Goal: Information Seeking & Learning: Learn about a topic

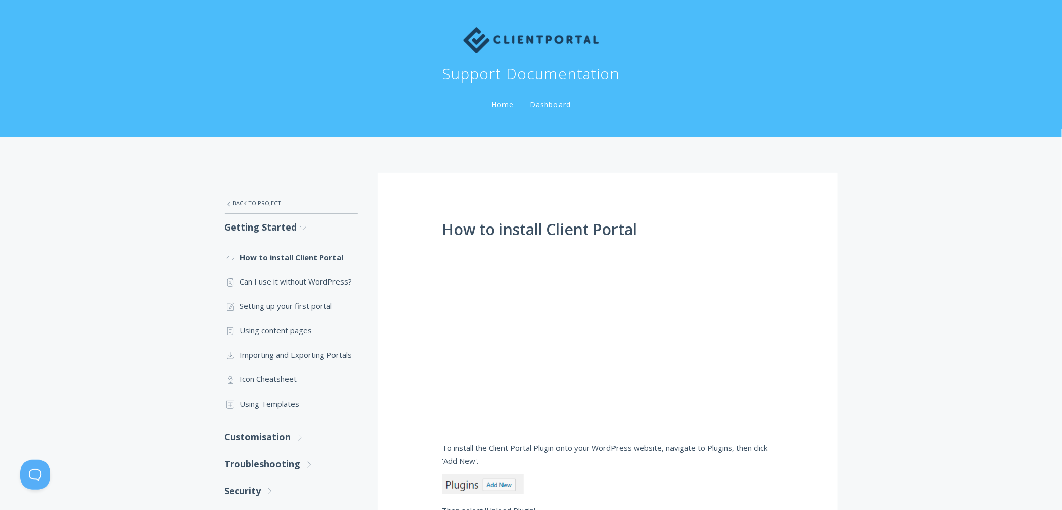
click at [523, 38] on img at bounding box center [531, 40] width 136 height 26
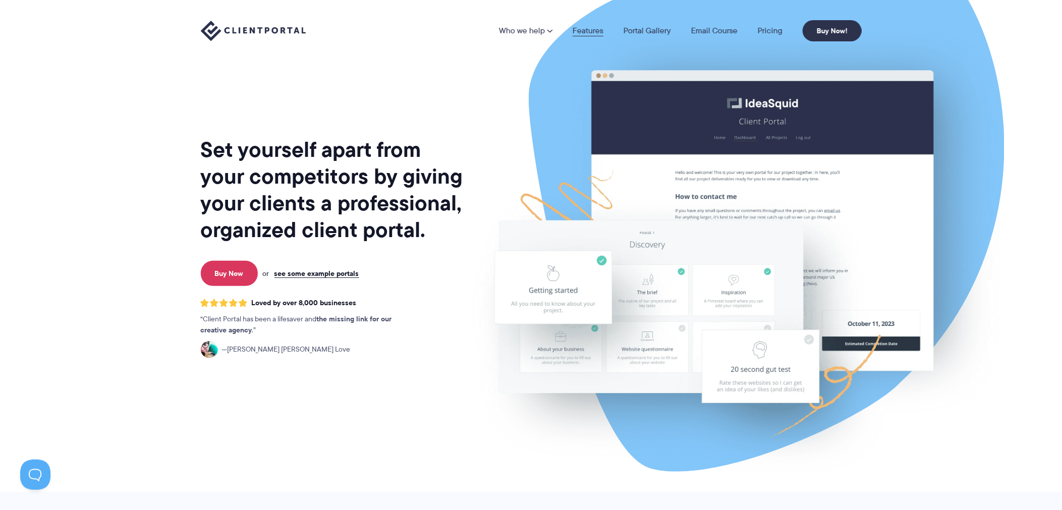
click at [589, 29] on link "Features" at bounding box center [588, 31] width 31 height 8
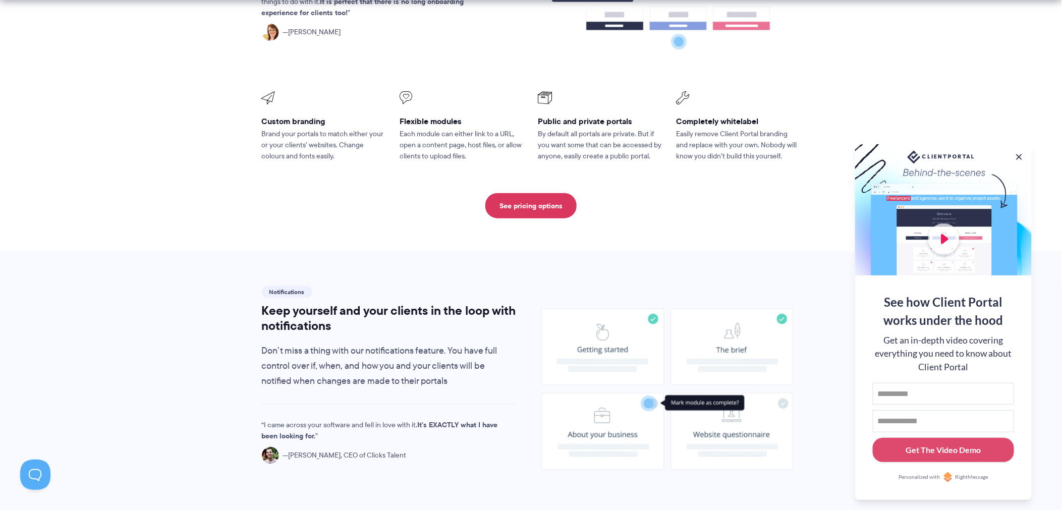
scroll to position [505, 0]
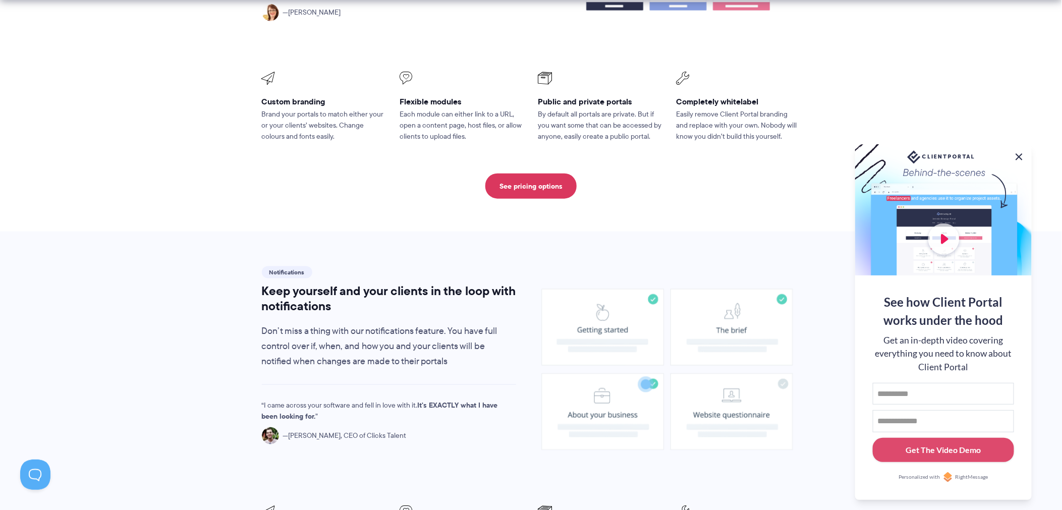
click at [1018, 152] on button at bounding box center [1019, 157] width 12 height 12
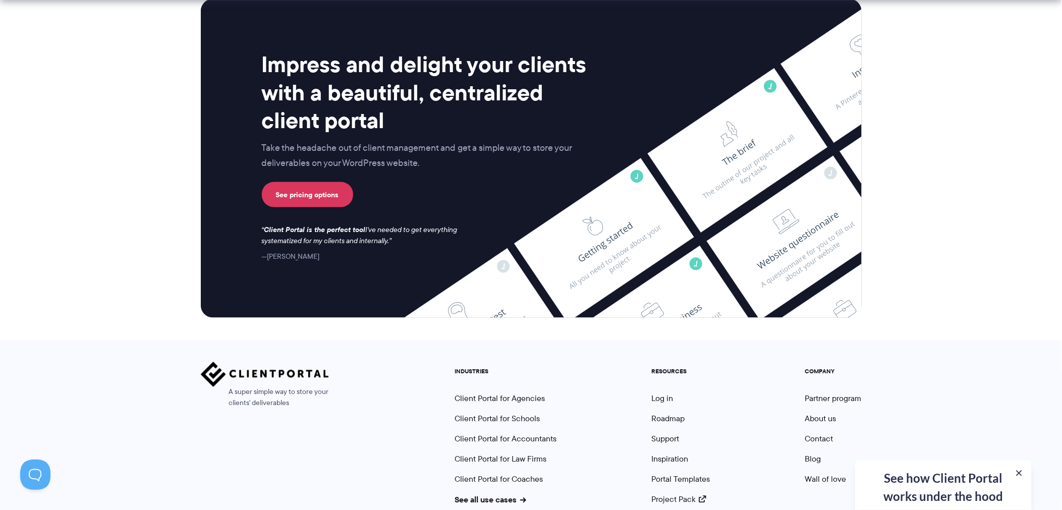
scroll to position [2607, 0]
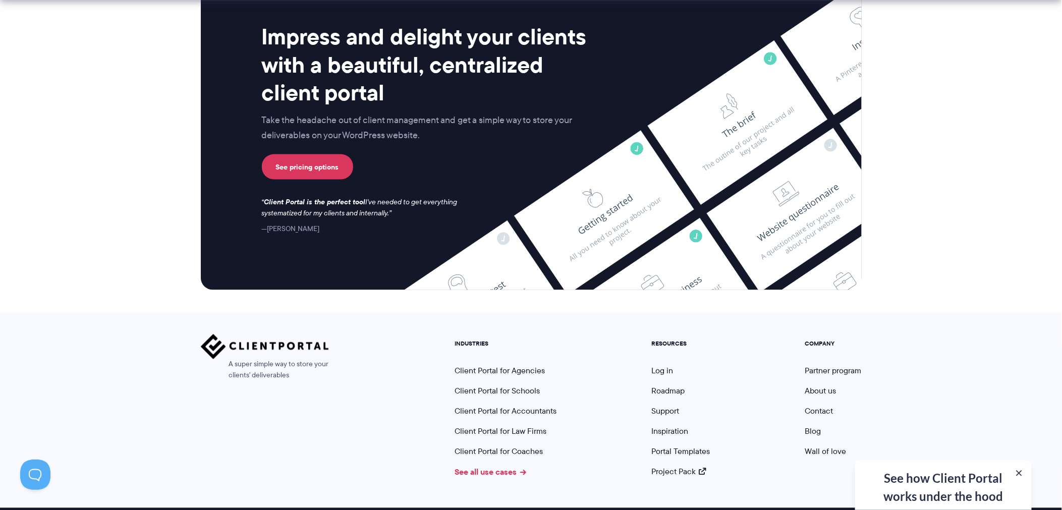
click at [517, 466] on link "See all use cases" at bounding box center [491, 472] width 72 height 12
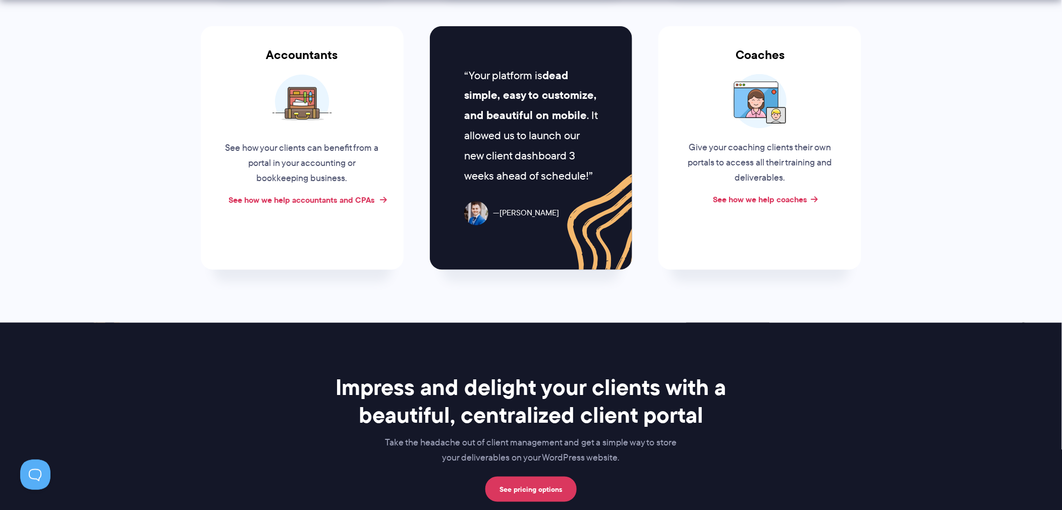
click at [294, 197] on link "See how we help accountants and CPAs" at bounding box center [302, 200] width 146 height 12
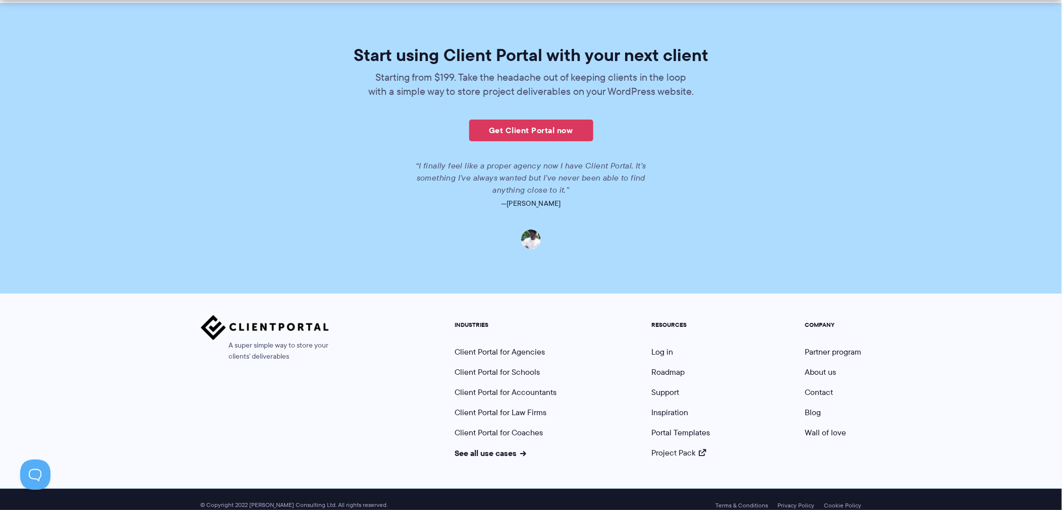
scroll to position [2213, 0]
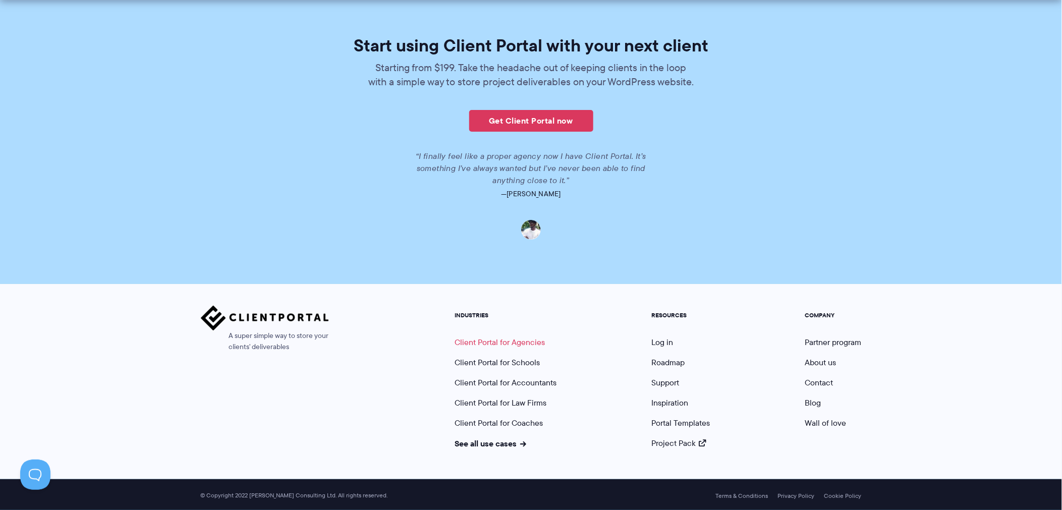
click at [532, 344] on link "Client Portal for Agencies" at bounding box center [500, 343] width 90 height 12
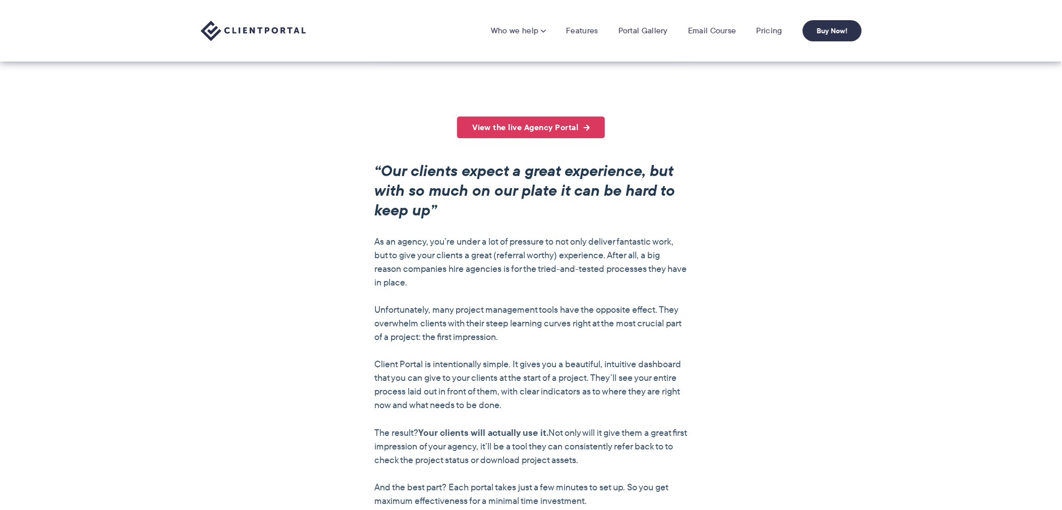
scroll to position [673, 0]
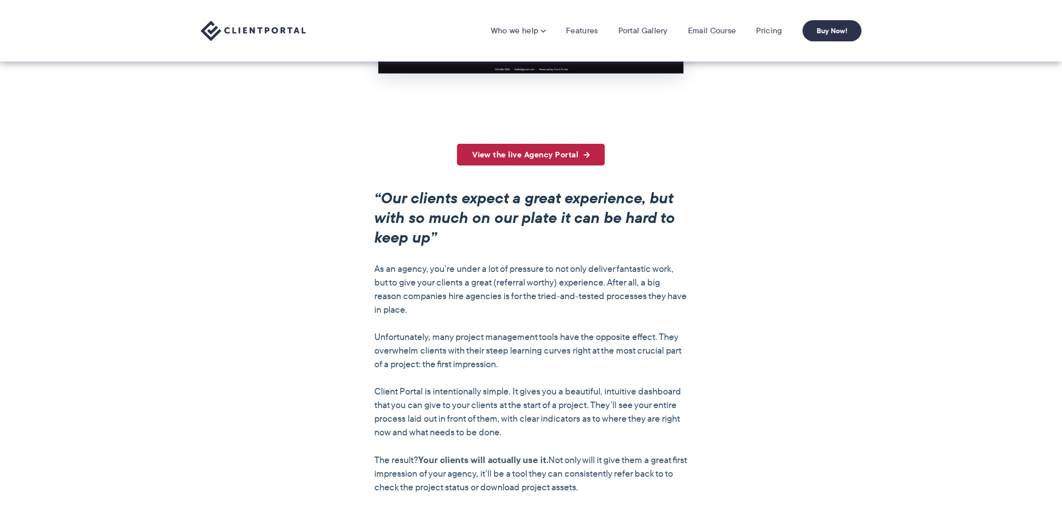
click at [501, 162] on link "View the live Agency Portal" at bounding box center [531, 155] width 148 height 22
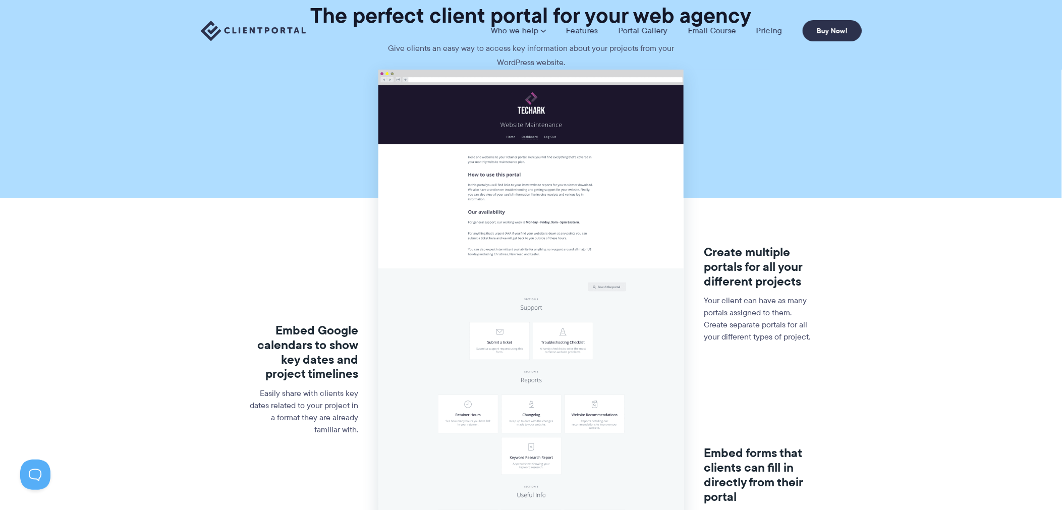
scroll to position [0, 0]
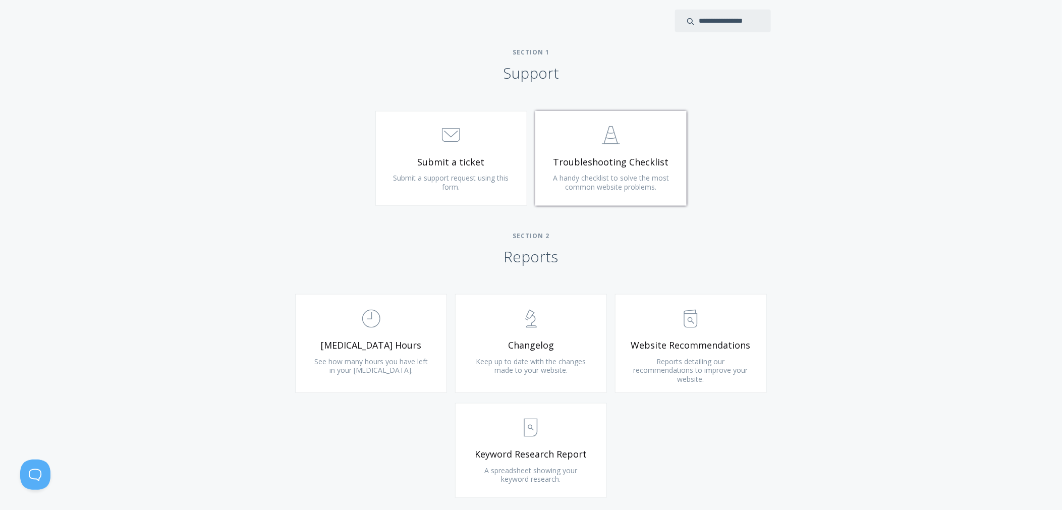
scroll to position [448, 0]
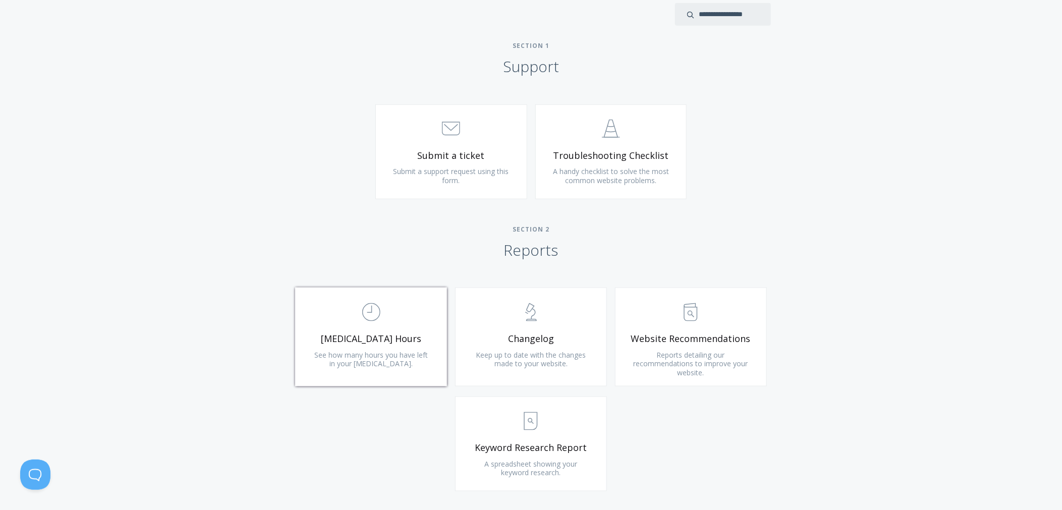
click at [409, 328] on link ".st0{fill:none;stroke:#000000;stroke-width:2;stroke-miterlimit:10;} Untitled-18…" at bounding box center [371, 337] width 152 height 99
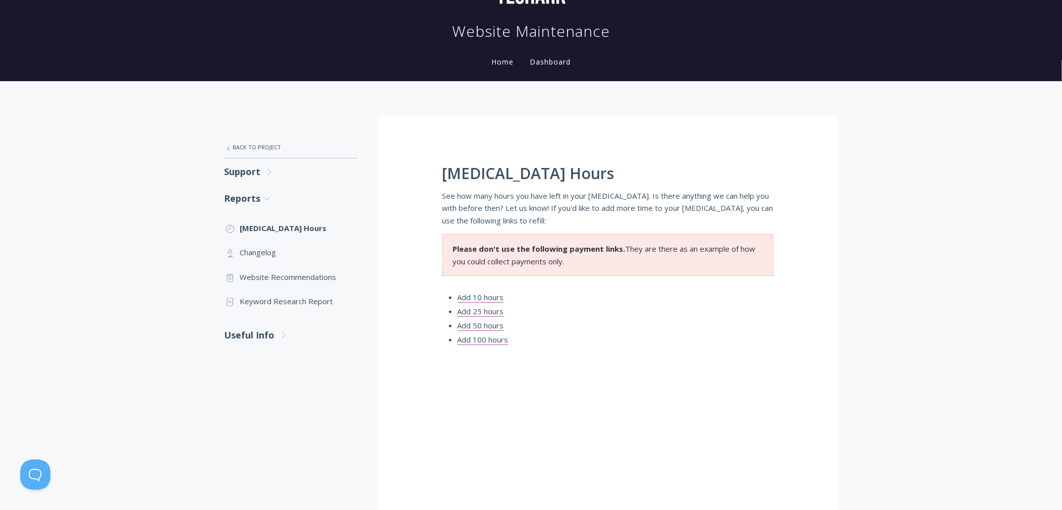
scroll to position [56, 0]
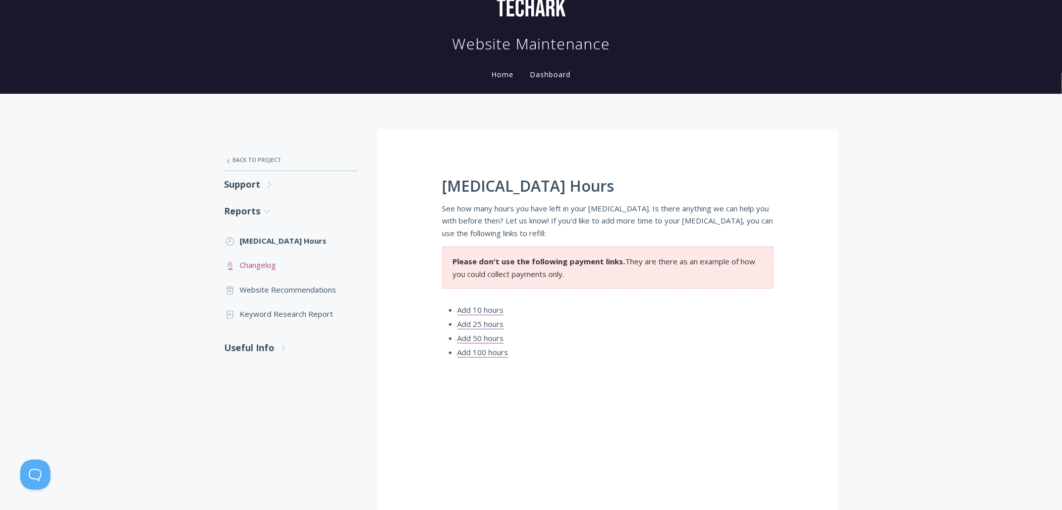
click at [282, 268] on link ".st0{fill:none;stroke:#000000;stroke-width:2;stroke-miterlimit:10;} Untitled-25…" at bounding box center [291, 265] width 133 height 24
click at [555, 71] on link "Dashboard" at bounding box center [550, 75] width 45 height 10
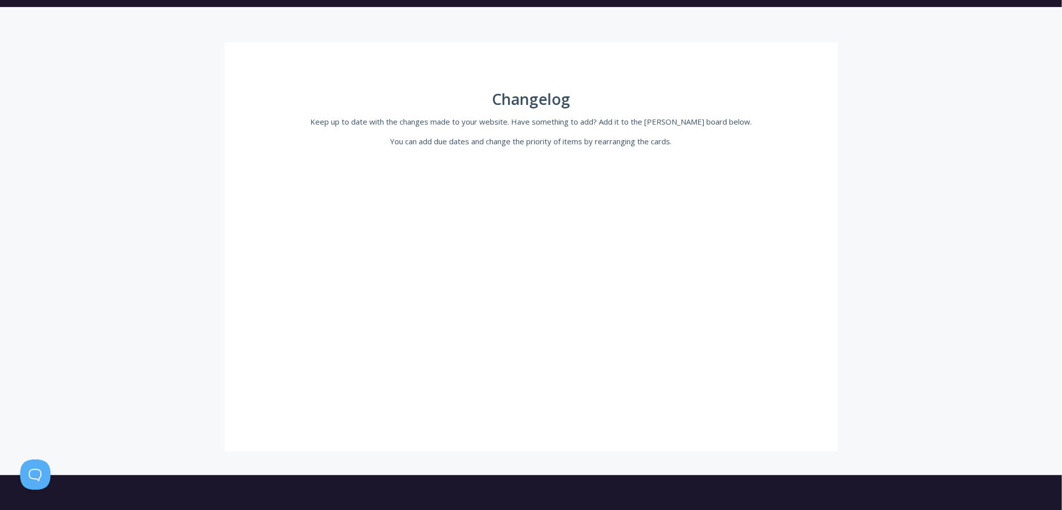
scroll to position [1, 0]
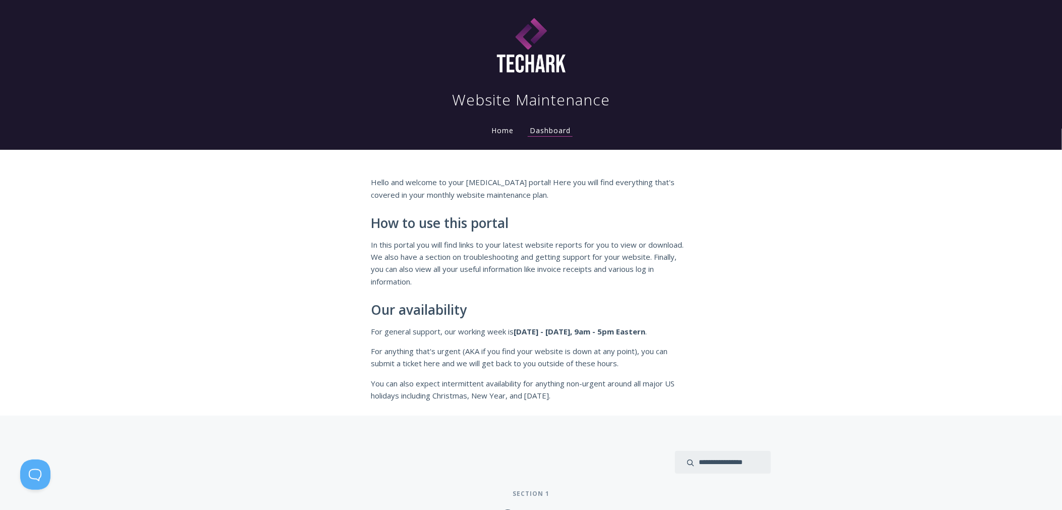
click at [502, 127] on link "Home" at bounding box center [502, 131] width 26 height 10
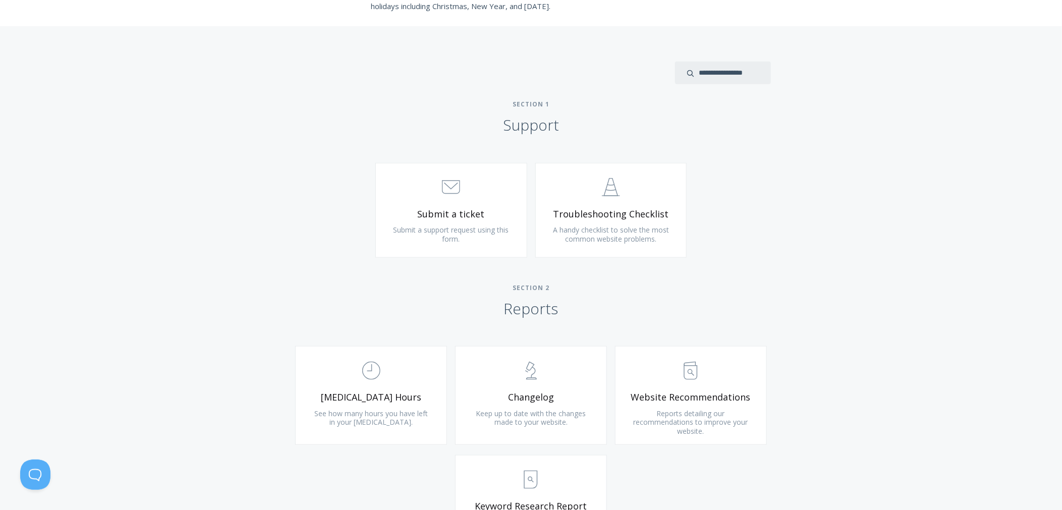
scroll to position [392, 0]
click at [503, 225] on span "Submit a support request using this form." at bounding box center [452, 232] width 116 height 19
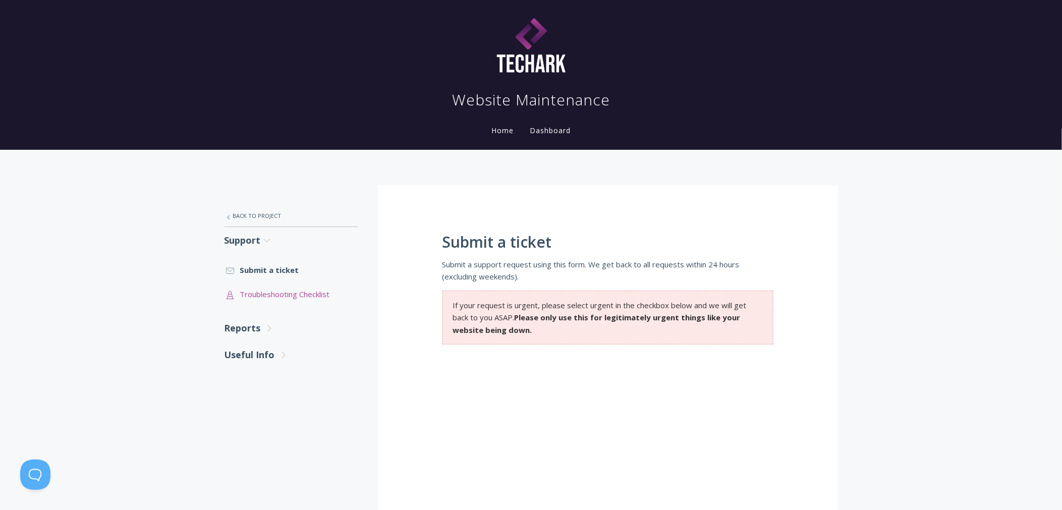
click at [264, 295] on link ".st0{fill:none;stroke:#000000;stroke-width:2;stroke-miterlimit:10;} Untitled-24…" at bounding box center [291, 294] width 133 height 24
click at [265, 357] on link "Useful Info .st0{fill:none;stroke:#000000;stroke-width:2;stroke-miterlimit:10;}…" at bounding box center [291, 355] width 133 height 27
click at [280, 434] on link ".st0{fill:none;stroke:#000000;stroke-width:2;stroke-miterlimit:10;} Financial I…" at bounding box center [291, 433] width 133 height 24
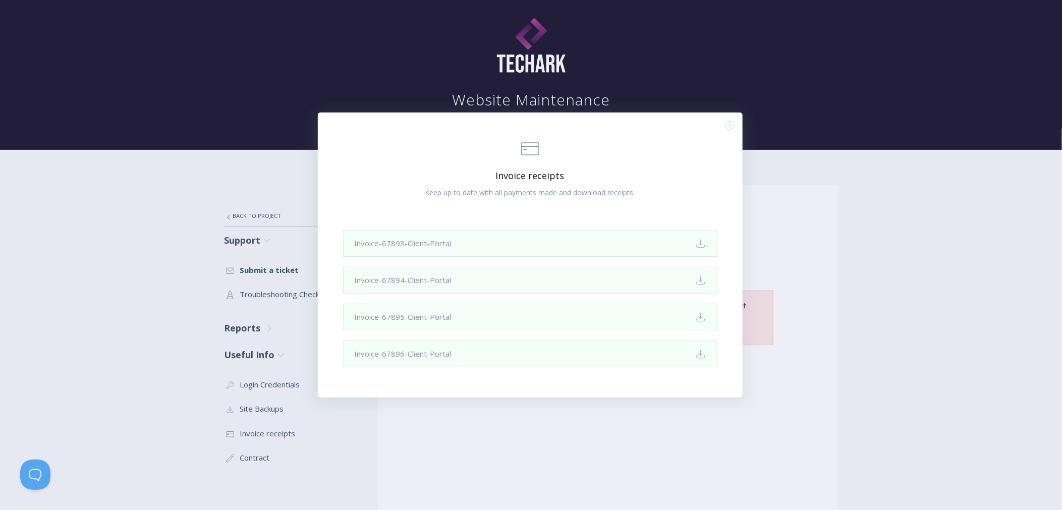
click at [253, 460] on div ".st0{fill:none;stroke:#000000;stroke-width:2;stroke-miterlimit:10;} Financial I…" at bounding box center [531, 255] width 1062 height 510
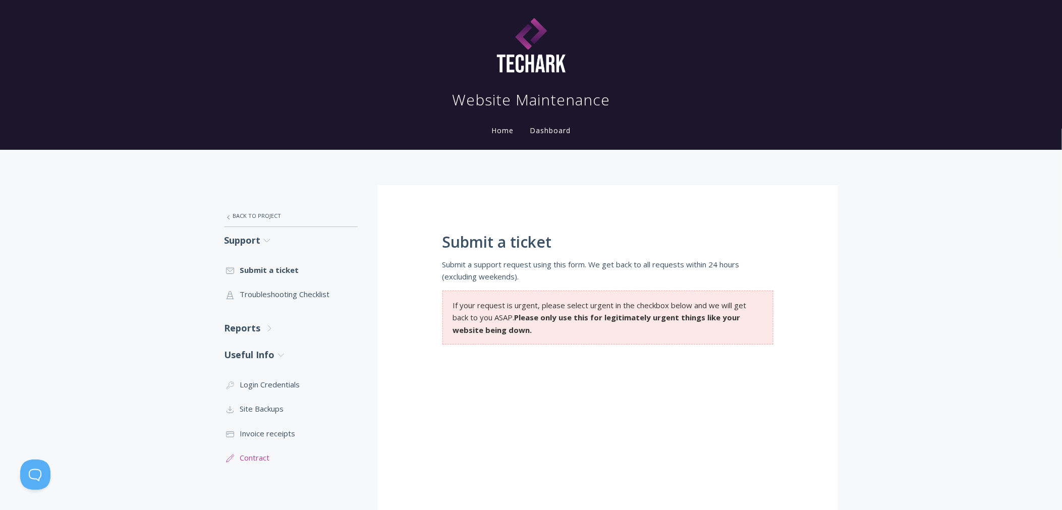
click at [253, 457] on link ".st0{fill:none;stroke:#000000;stroke-width:2;stroke-miterlimit:10;} 1. General …" at bounding box center [291, 458] width 133 height 24
